Goal: Information Seeking & Learning: Learn about a topic

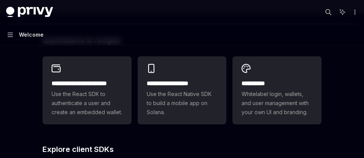
scroll to position [202, 0]
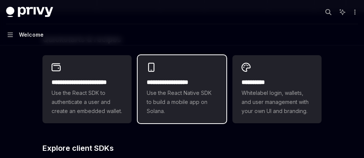
click at [196, 101] on span "Use the React Native SDK to build a mobile app on Solana." at bounding box center [182, 102] width 71 height 27
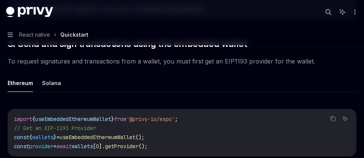
scroll to position [814, 0]
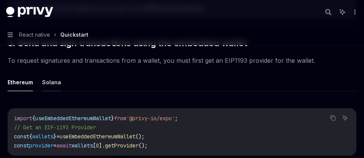
click at [53, 81] on button "Solana" at bounding box center [51, 82] width 19 height 18
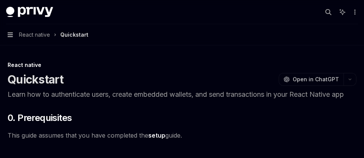
click at [10, 37] on icon "button" at bounding box center [10, 35] width 5 height 5
type textarea "*"
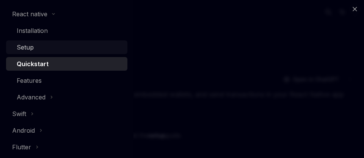
scroll to position [156, 0]
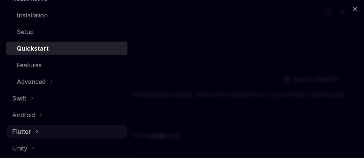
click at [30, 133] on div "Flutter" at bounding box center [66, 132] width 121 height 14
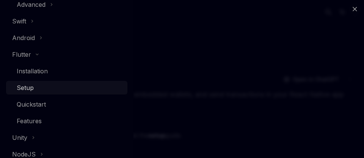
scroll to position [234, 0]
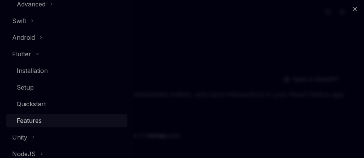
click at [47, 122] on div "Features" at bounding box center [70, 120] width 106 height 9
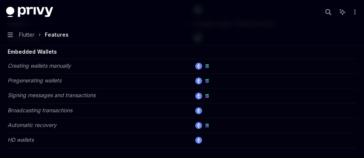
scroll to position [160, 0]
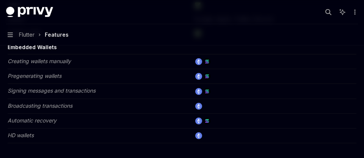
click at [209, 92] on img at bounding box center [206, 91] width 7 height 7
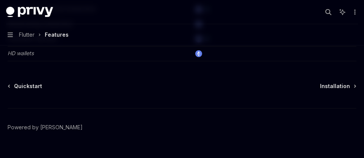
scroll to position [258, 0]
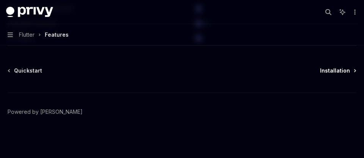
click at [332, 70] on span "Installation" at bounding box center [335, 71] width 30 height 8
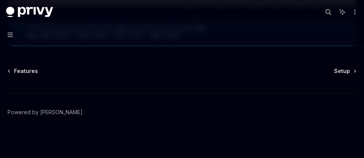
scroll to position [1166, 0]
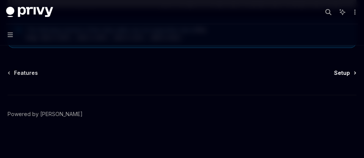
click at [345, 73] on span "Setup" at bounding box center [342, 73] width 16 height 8
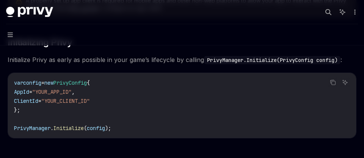
scroll to position [329, 0]
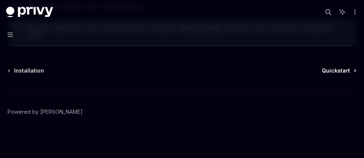
click at [352, 71] on link "Quickstart" at bounding box center [339, 71] width 34 height 8
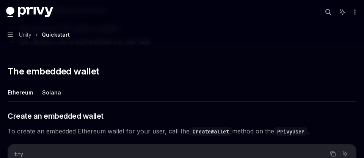
scroll to position [757, 0]
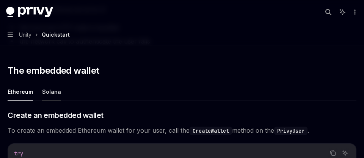
click at [50, 91] on button "Solana" at bounding box center [51, 92] width 19 height 18
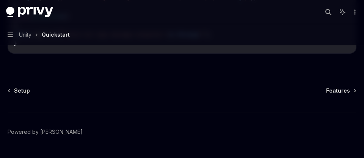
scroll to position [1869, 0]
click at [346, 94] on span "Features" at bounding box center [338, 91] width 24 height 8
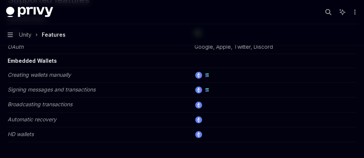
scroll to position [215, 0]
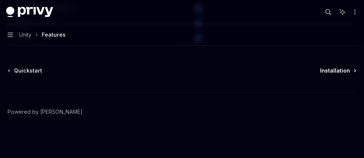
click at [333, 69] on span "Installation" at bounding box center [335, 71] width 30 height 8
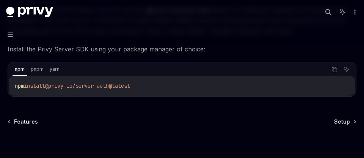
scroll to position [98, 0]
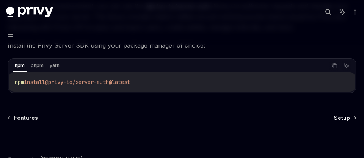
click at [345, 119] on span "Setup" at bounding box center [342, 118] width 16 height 8
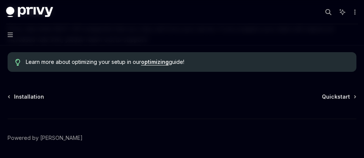
scroll to position [310, 0]
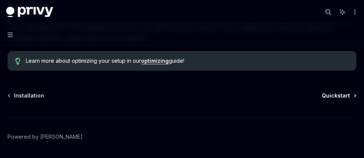
click at [336, 98] on span "Quickstart" at bounding box center [336, 96] width 28 height 8
type textarea "*"
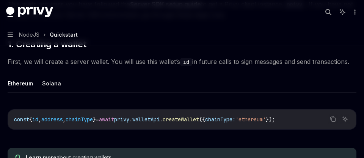
scroll to position [311, 0]
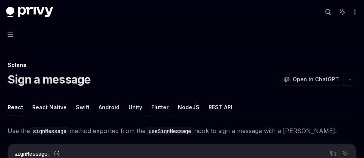
click at [156, 108] on button "Flutter" at bounding box center [159, 107] width 17 height 18
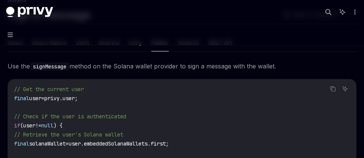
scroll to position [64, 0]
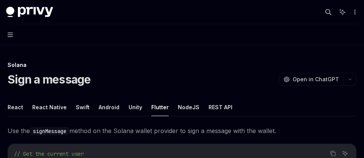
type textarea "*"
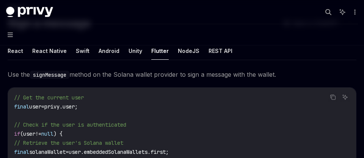
scroll to position [64, 0]
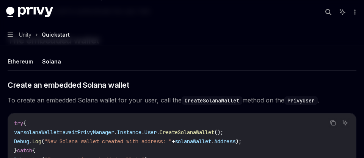
scroll to position [790, 0]
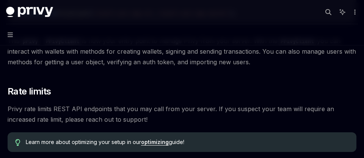
type textarea "*"
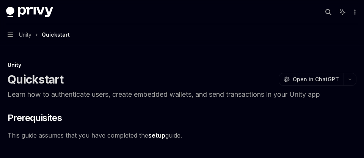
click at [25, 31] on span "Unity" at bounding box center [25, 34] width 13 height 9
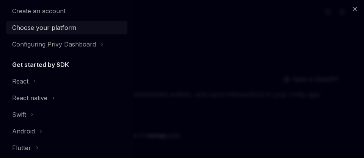
scroll to position [60, 0]
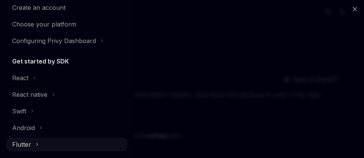
click at [26, 149] on div "Flutter" at bounding box center [66, 145] width 121 height 14
click at [28, 141] on div "Flutter" at bounding box center [21, 144] width 19 height 9
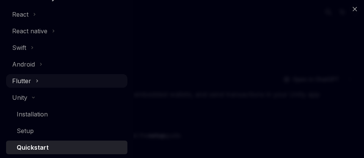
scroll to position [125, 0]
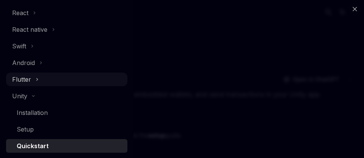
click at [34, 80] on div "Flutter" at bounding box center [66, 80] width 121 height 14
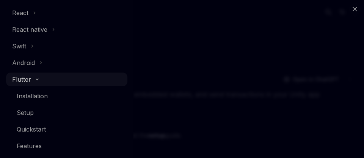
click at [38, 76] on div "Flutter" at bounding box center [66, 80] width 121 height 14
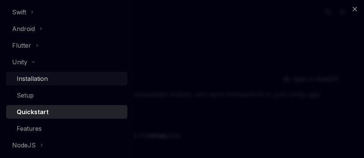
scroll to position [181, 0]
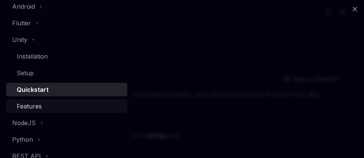
click at [26, 107] on div "Features" at bounding box center [29, 106] width 25 height 9
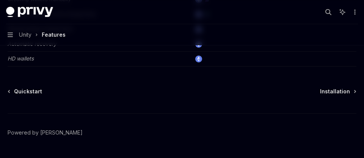
scroll to position [191, 0]
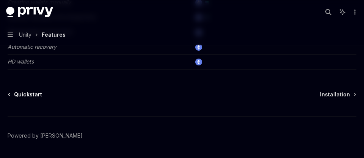
click at [33, 96] on span "Quickstart" at bounding box center [28, 95] width 28 height 8
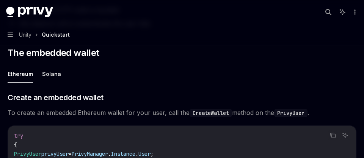
scroll to position [776, 0]
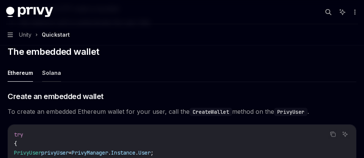
click at [52, 72] on button "Solana" at bounding box center [51, 73] width 19 height 18
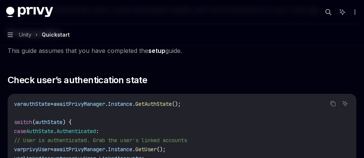
scroll to position [73, 0]
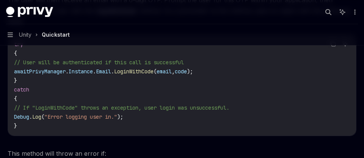
scroll to position [776, 0]
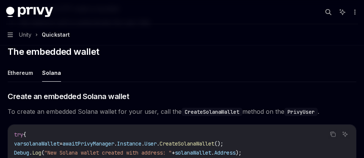
click at [31, 36] on span "Unity" at bounding box center [25, 34] width 13 height 9
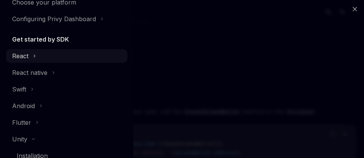
scroll to position [83, 0]
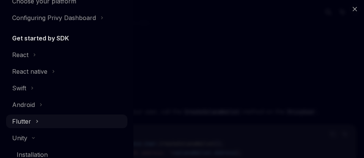
click at [31, 122] on div "Flutter" at bounding box center [66, 122] width 121 height 14
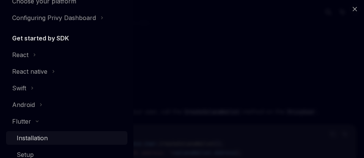
click at [44, 135] on div "Installation" at bounding box center [32, 138] width 31 height 9
type textarea "*"
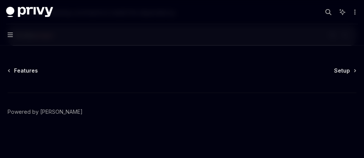
scroll to position [359, 0]
